Goal: Task Accomplishment & Management: Use online tool/utility

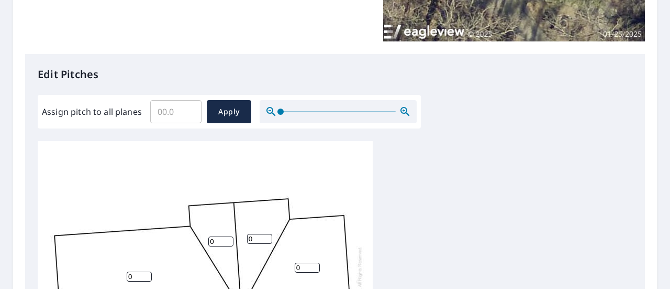
scroll to position [228, 0]
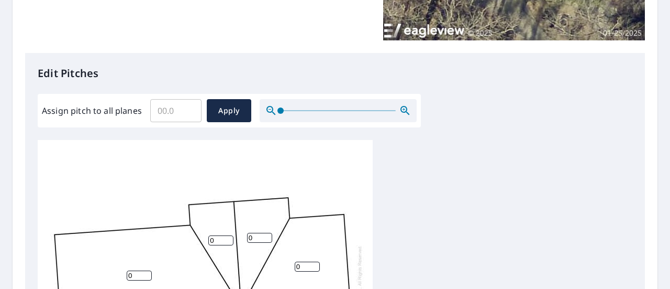
click at [176, 116] on input "Assign pitch to all planes" at bounding box center [175, 110] width 51 height 29
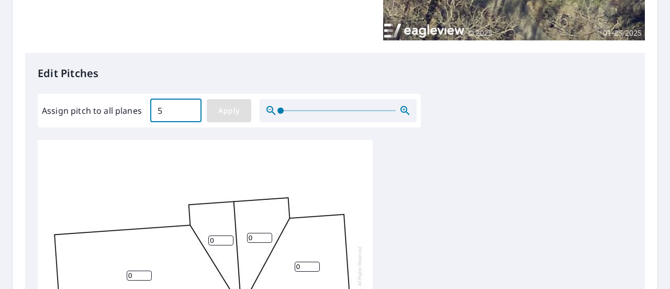
type input "5"
click at [236, 115] on span "Apply" at bounding box center [229, 110] width 28 height 13
type input "5"
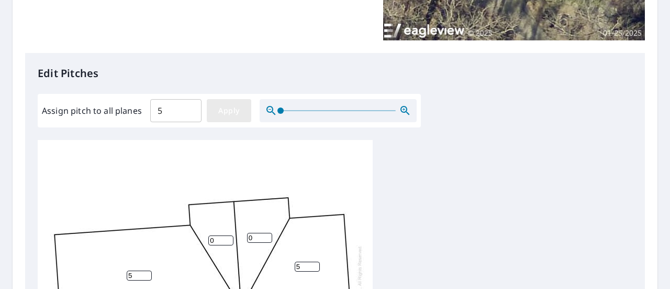
type input "5"
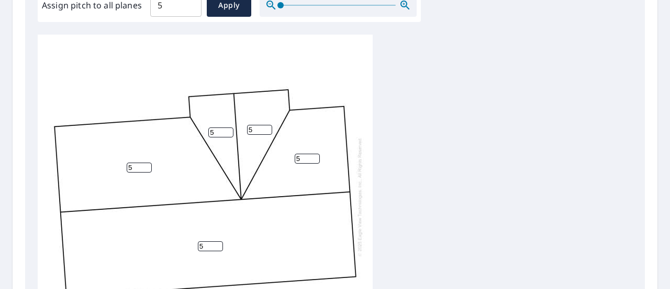
scroll to position [375, 0]
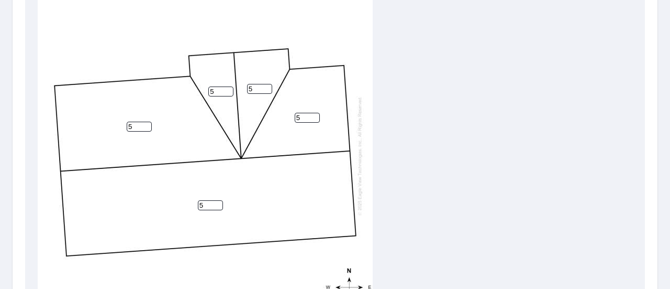
click at [253, 84] on input "5" at bounding box center [259, 89] width 25 height 10
type input "8"
click at [223, 86] on input "5" at bounding box center [220, 91] width 25 height 10
type input "8"
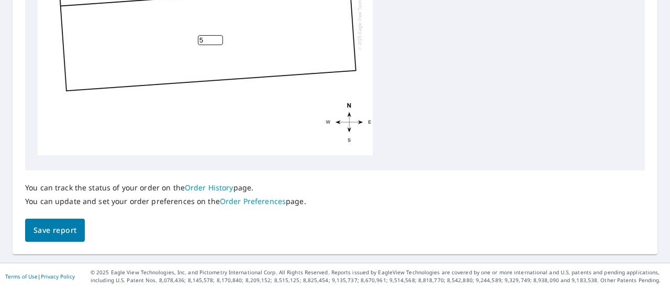
click at [67, 227] on span "Save report" at bounding box center [55, 230] width 43 height 13
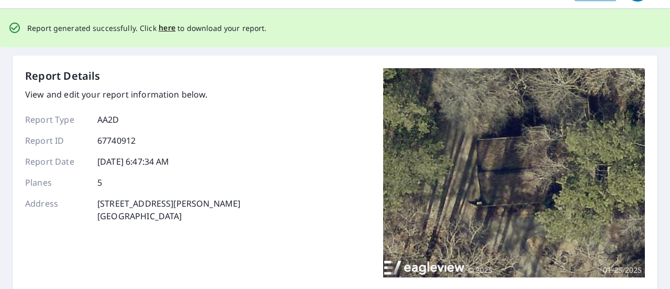
scroll to position [0, 0]
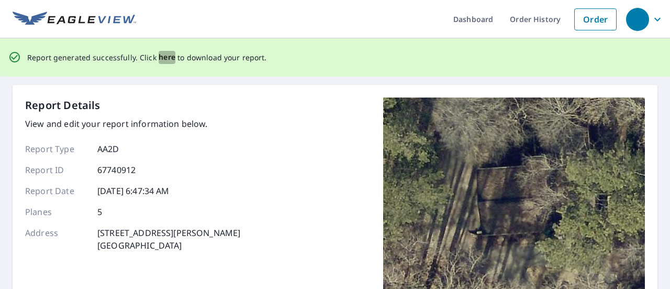
click at [164, 61] on span "here" at bounding box center [167, 57] width 17 height 13
click at [166, 55] on span "here" at bounding box center [167, 57] width 17 height 13
